Goal: Information Seeking & Learning: Learn about a topic

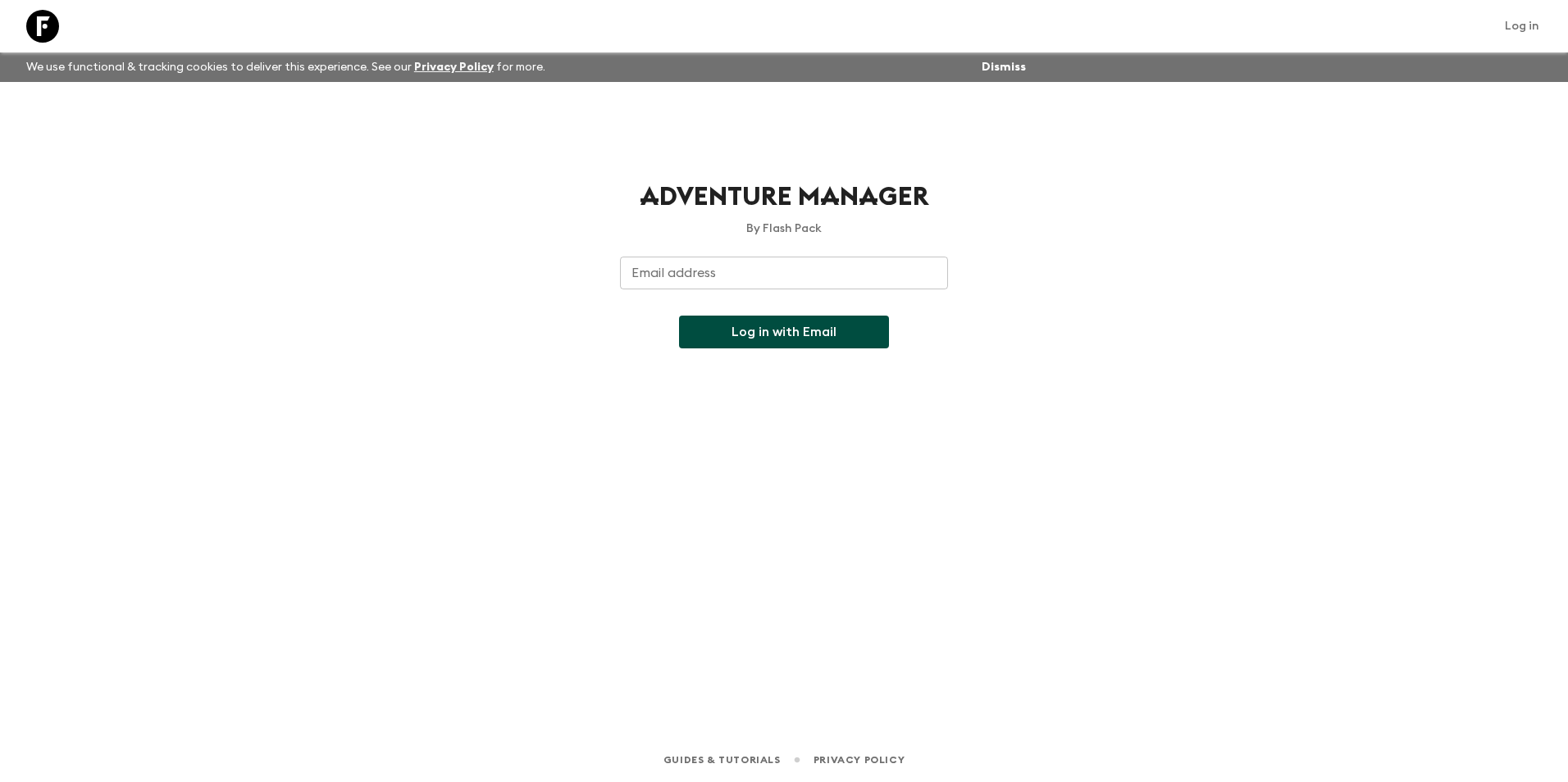
click at [717, 271] on input "Email address" at bounding box center [784, 273] width 328 height 33
type input "[EMAIL_ADDRESS][DOMAIN_NAME]"
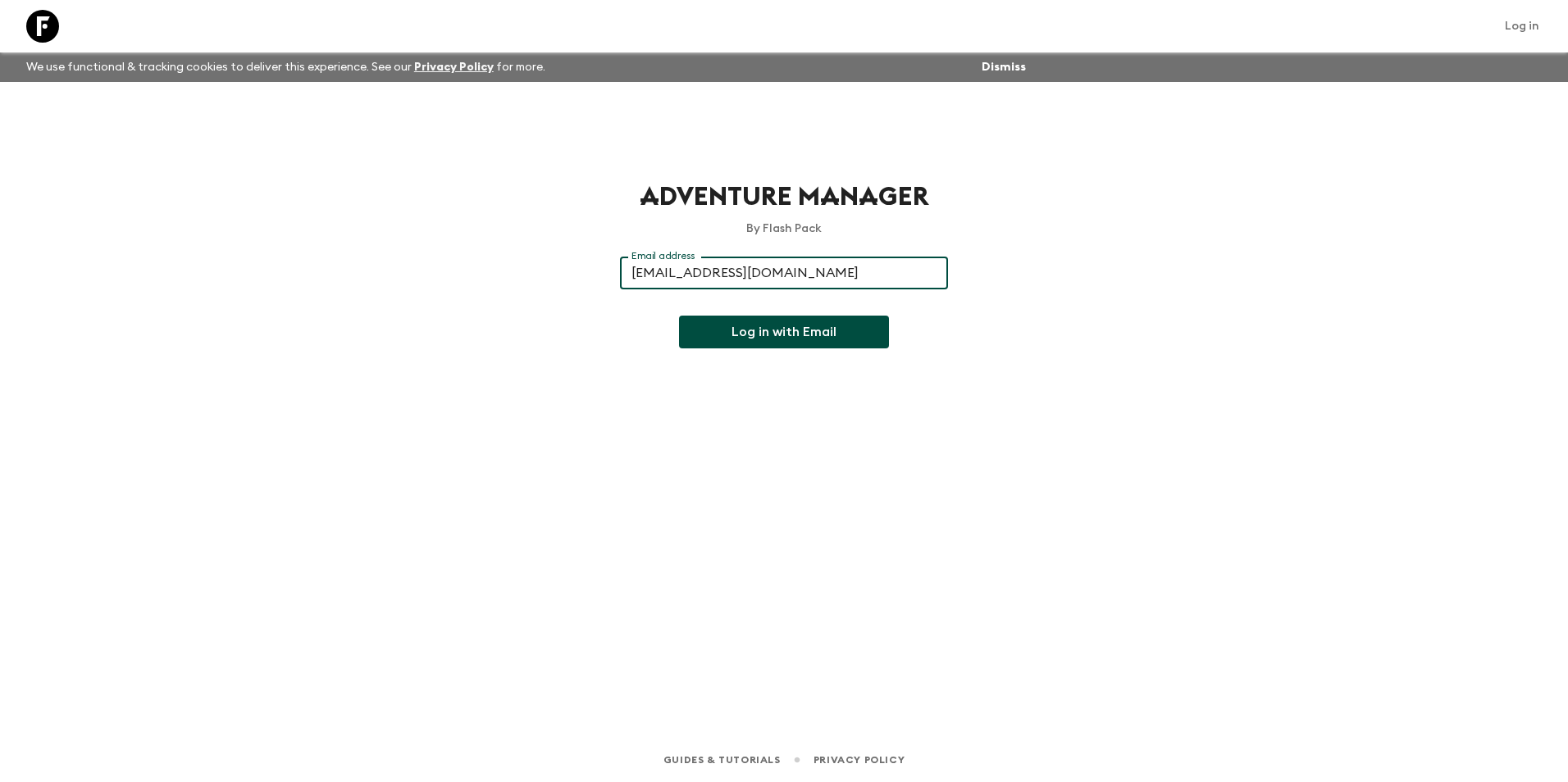
click at [746, 331] on button "Log in with Email" at bounding box center [784, 332] width 210 height 33
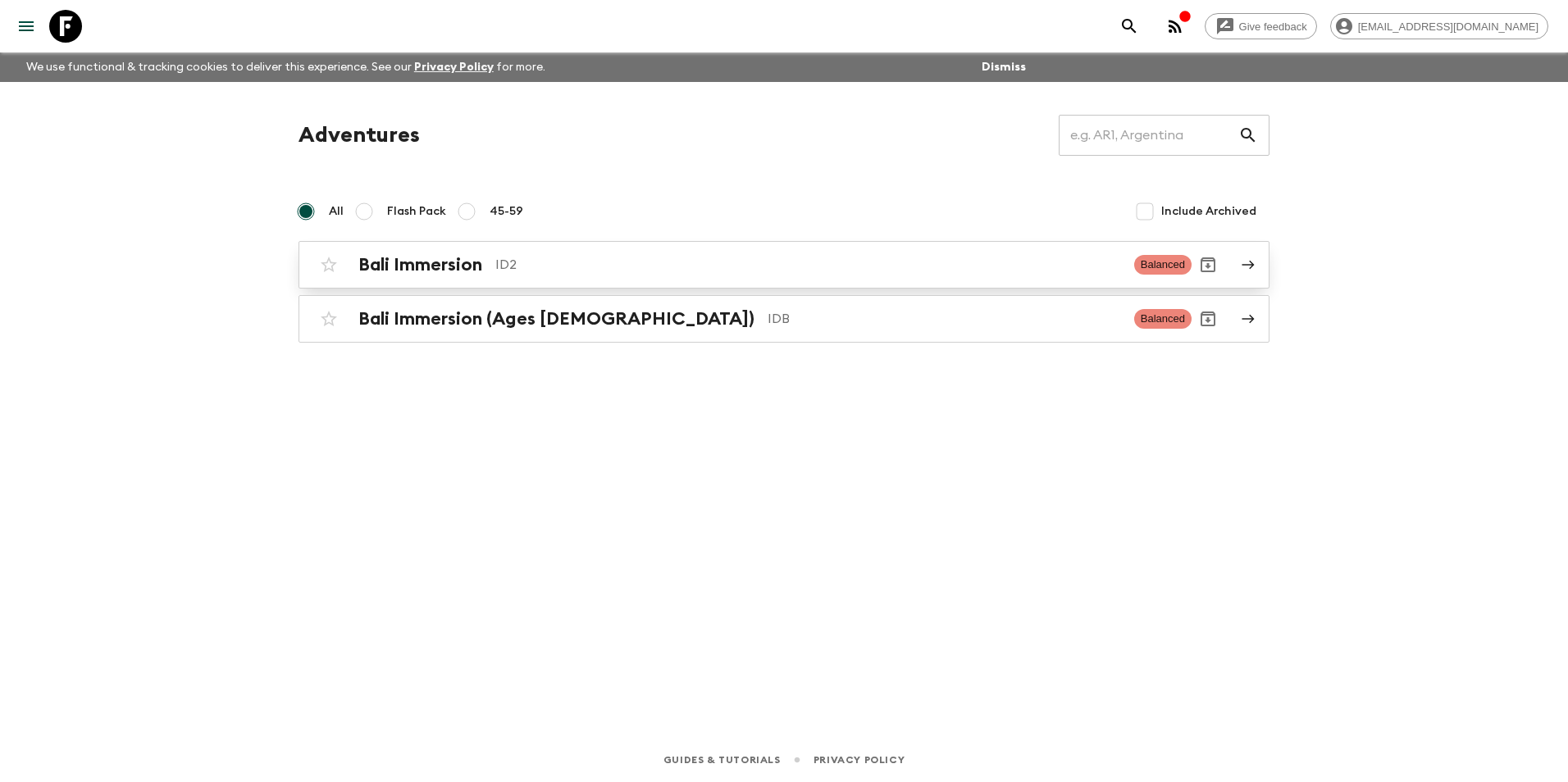
click at [1246, 257] on link "Bali Immersion ID2 Balanced" at bounding box center [784, 264] width 971 height 47
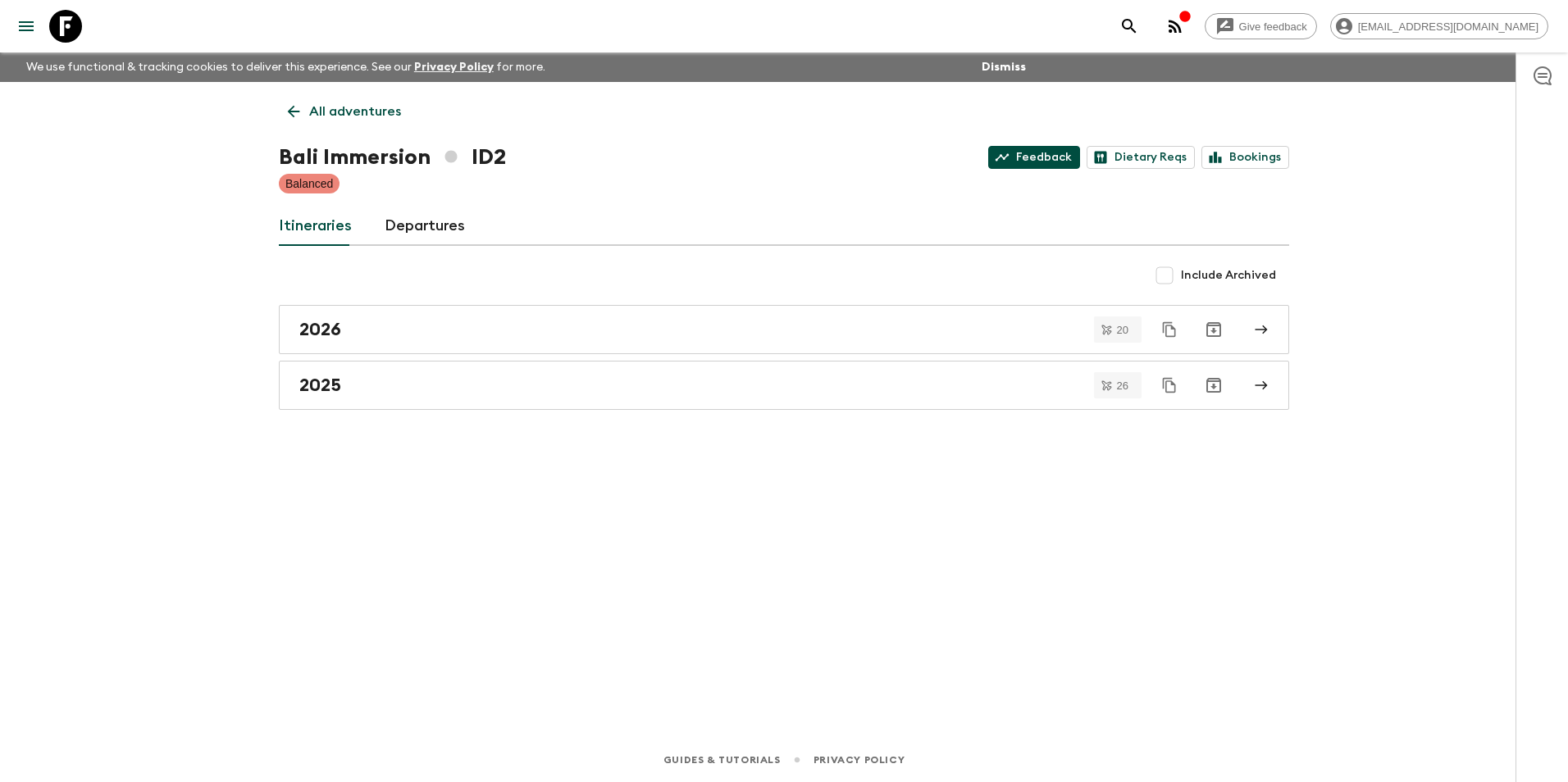
click at [1058, 156] on link "Feedback" at bounding box center [1033, 157] width 92 height 23
